Goal: Task Accomplishment & Management: Manage account settings

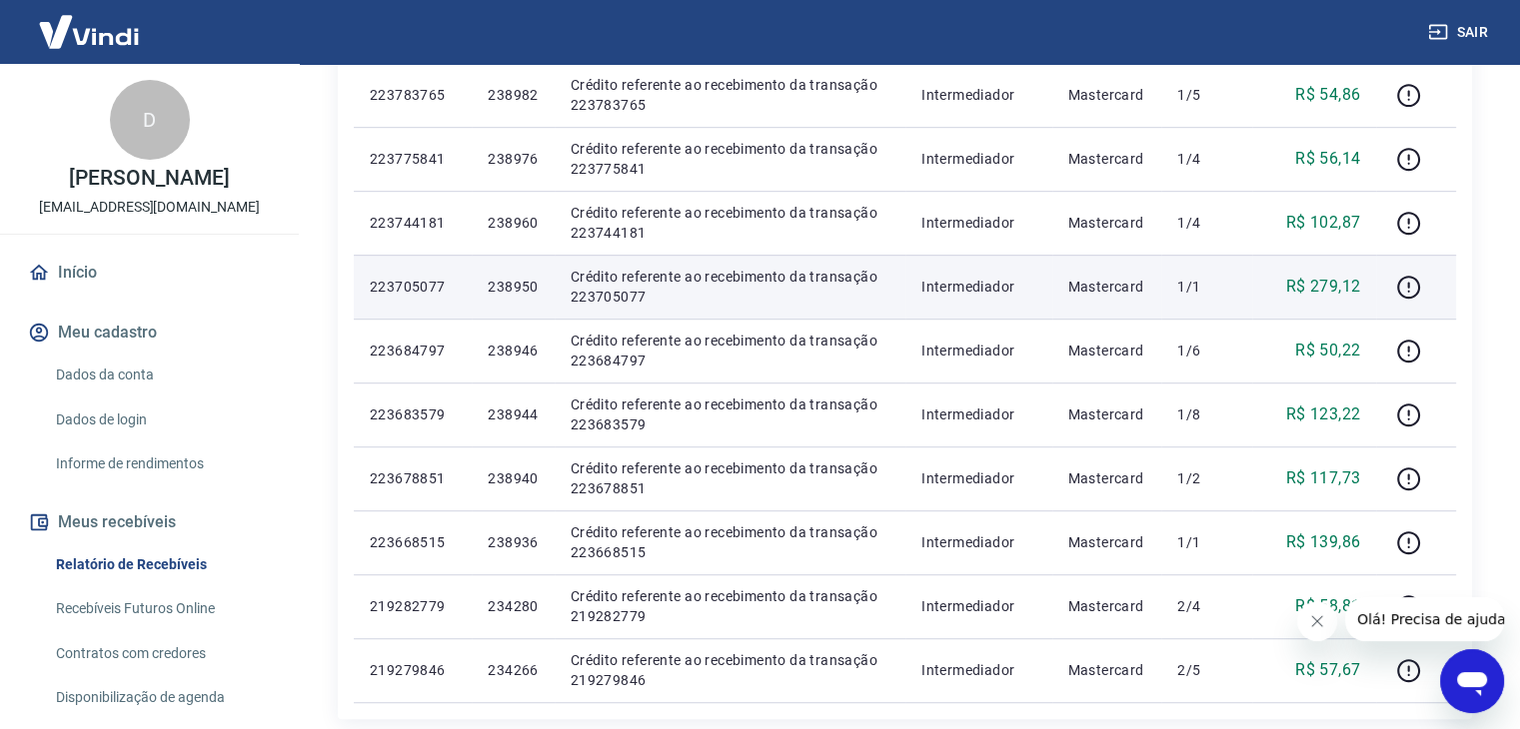
scroll to position [1132, 0]
